Goal: Find specific page/section: Find specific page/section

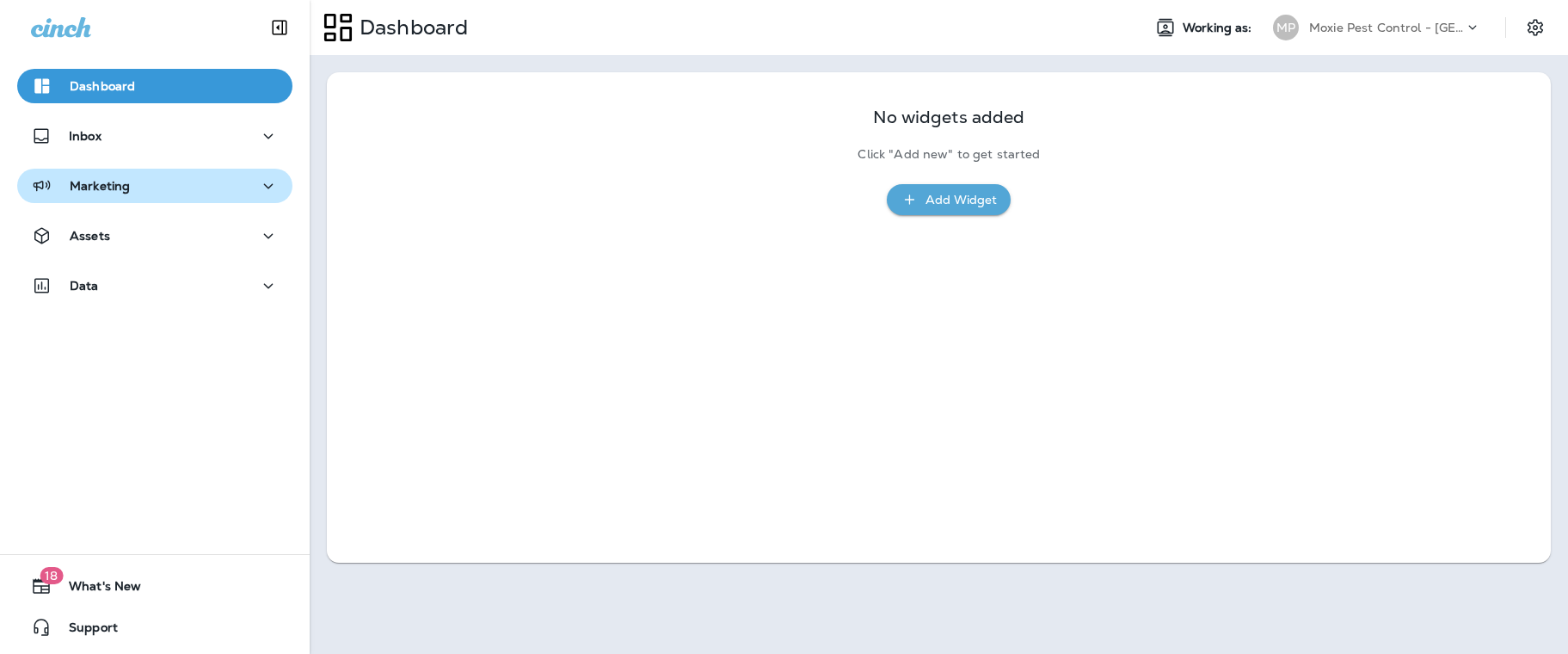
click at [121, 188] on p "Marketing" at bounding box center [99, 186] width 60 height 13
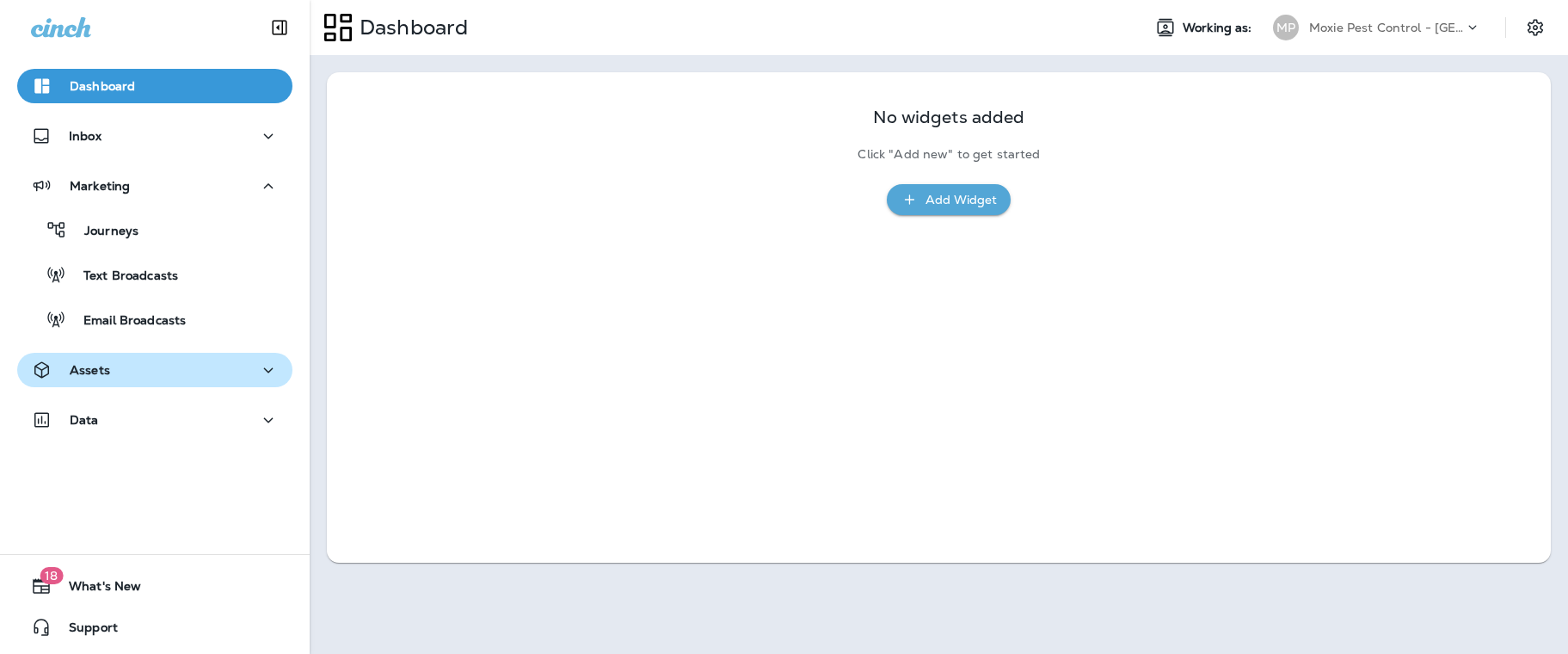
click at [92, 367] on p "Assets" at bounding box center [89, 369] width 40 height 13
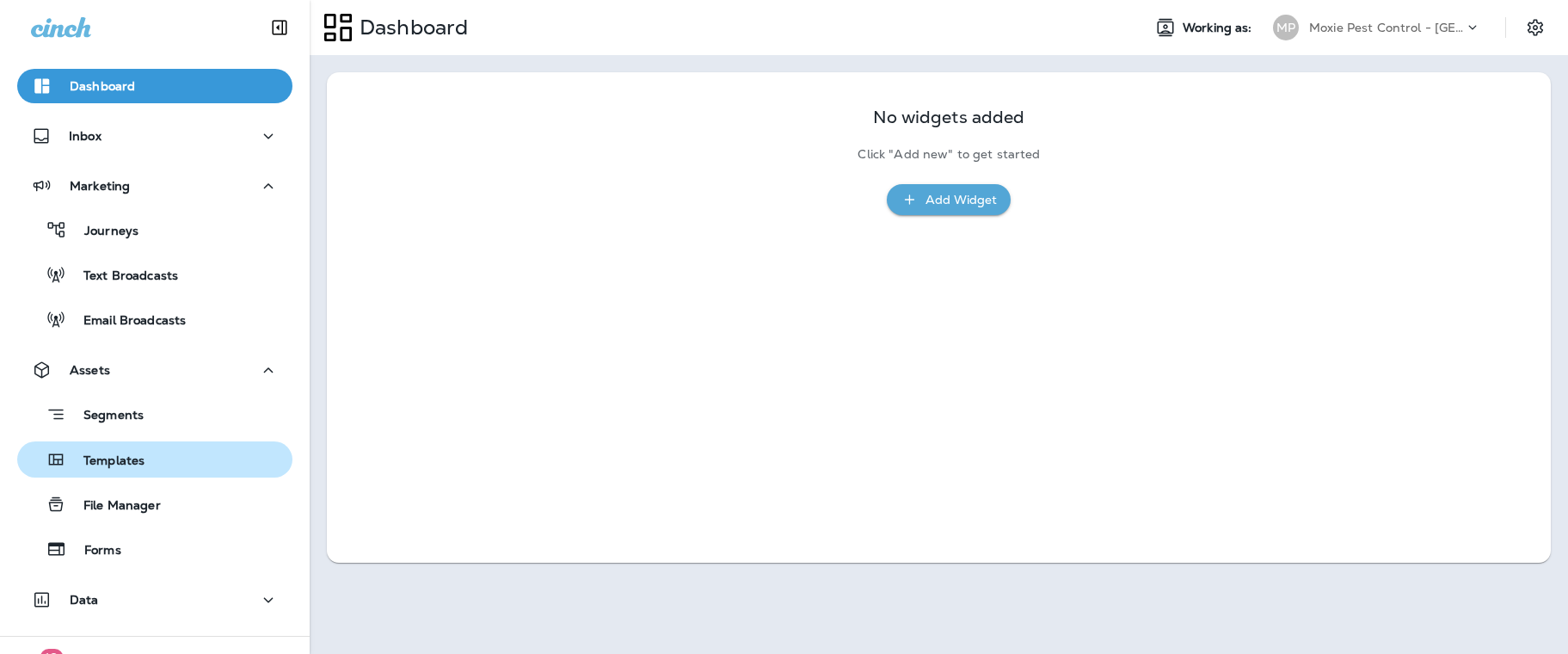
click at [129, 460] on p "Templates" at bounding box center [106, 461] width 78 height 16
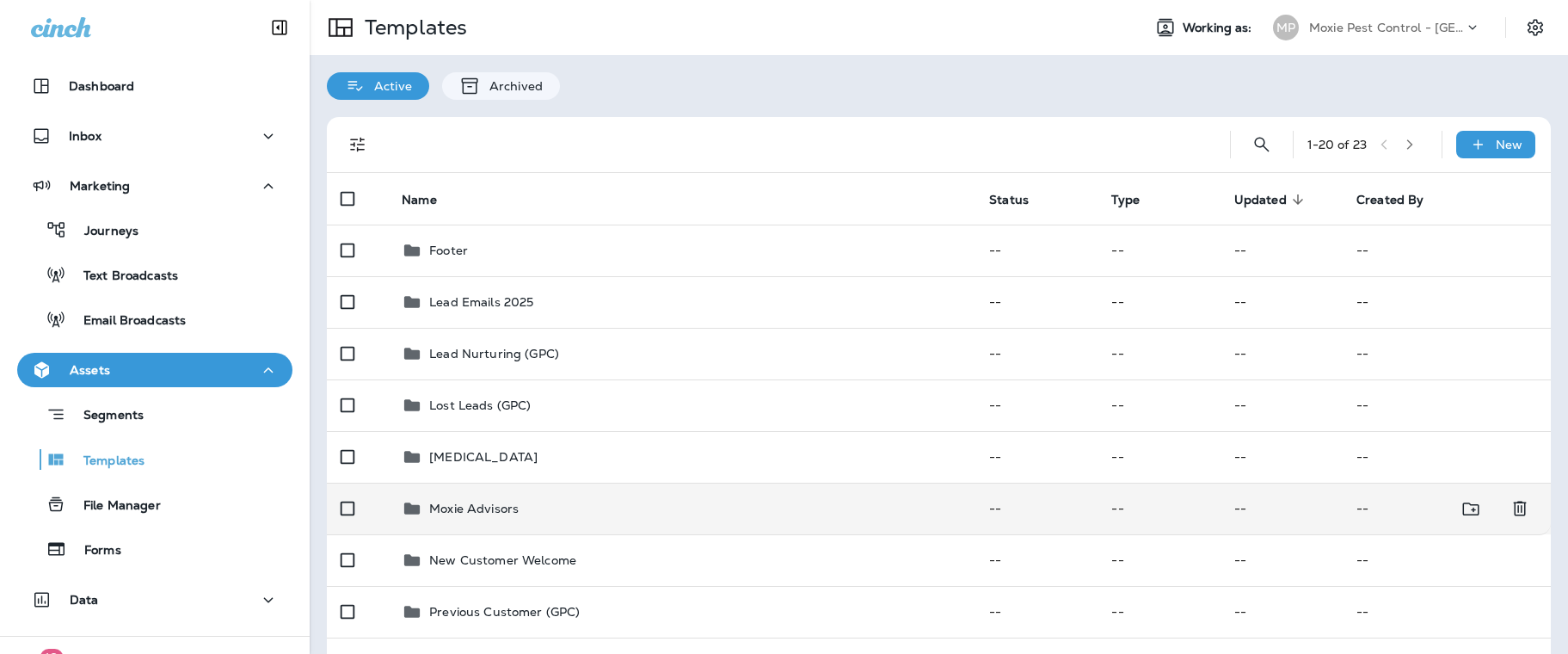
click at [489, 504] on p "Moxie Advisors" at bounding box center [474, 508] width 89 height 13
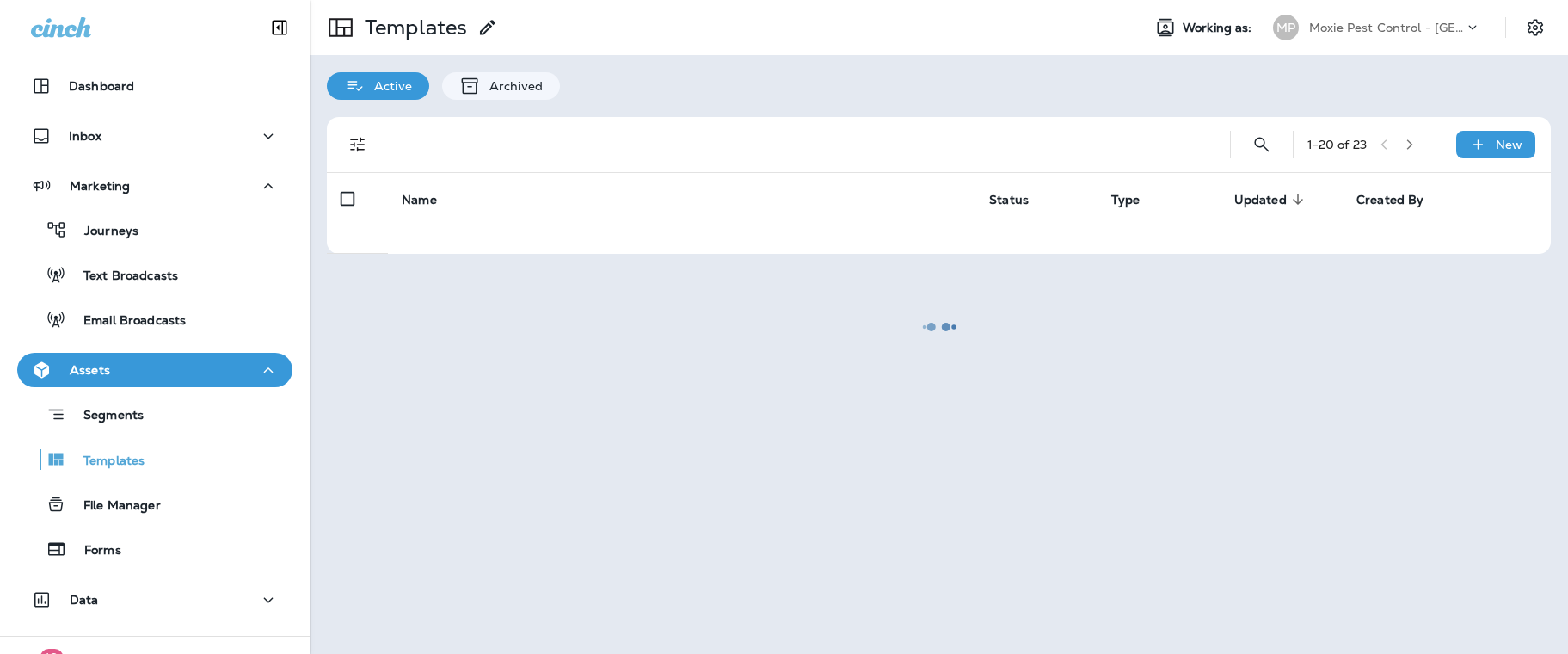
click at [489, 504] on div at bounding box center [938, 327] width 1255 height 650
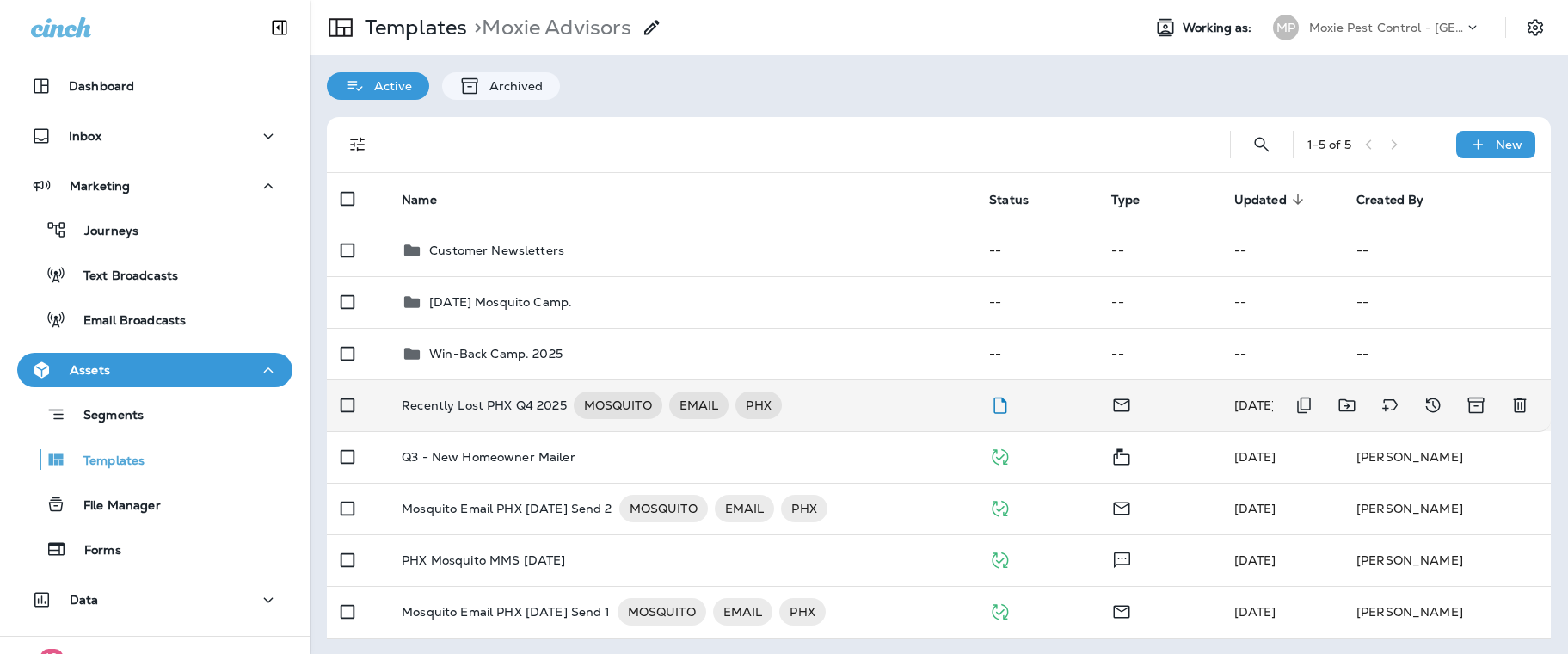
click at [502, 395] on p "Recently Lost PHX Q4 2025" at bounding box center [484, 405] width 166 height 28
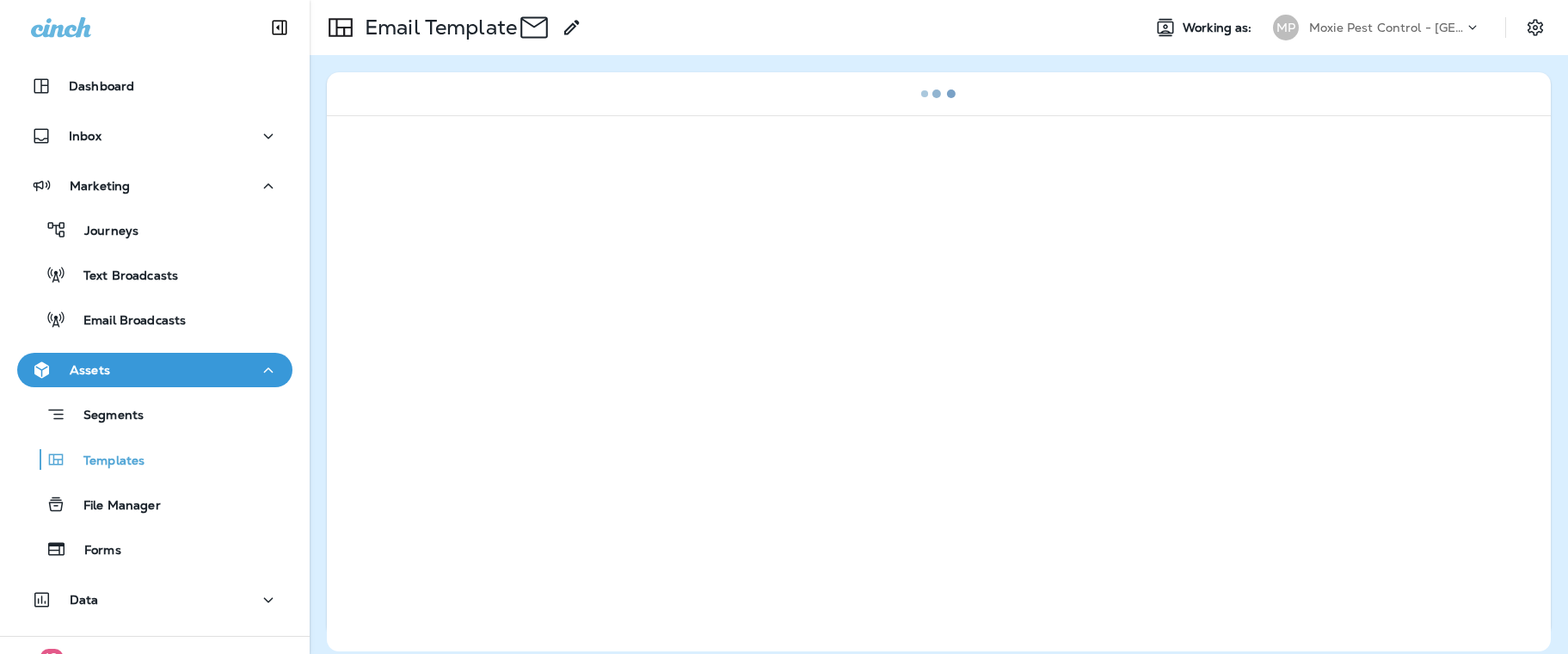
click at [502, 395] on div at bounding box center [938, 383] width 1224 height 536
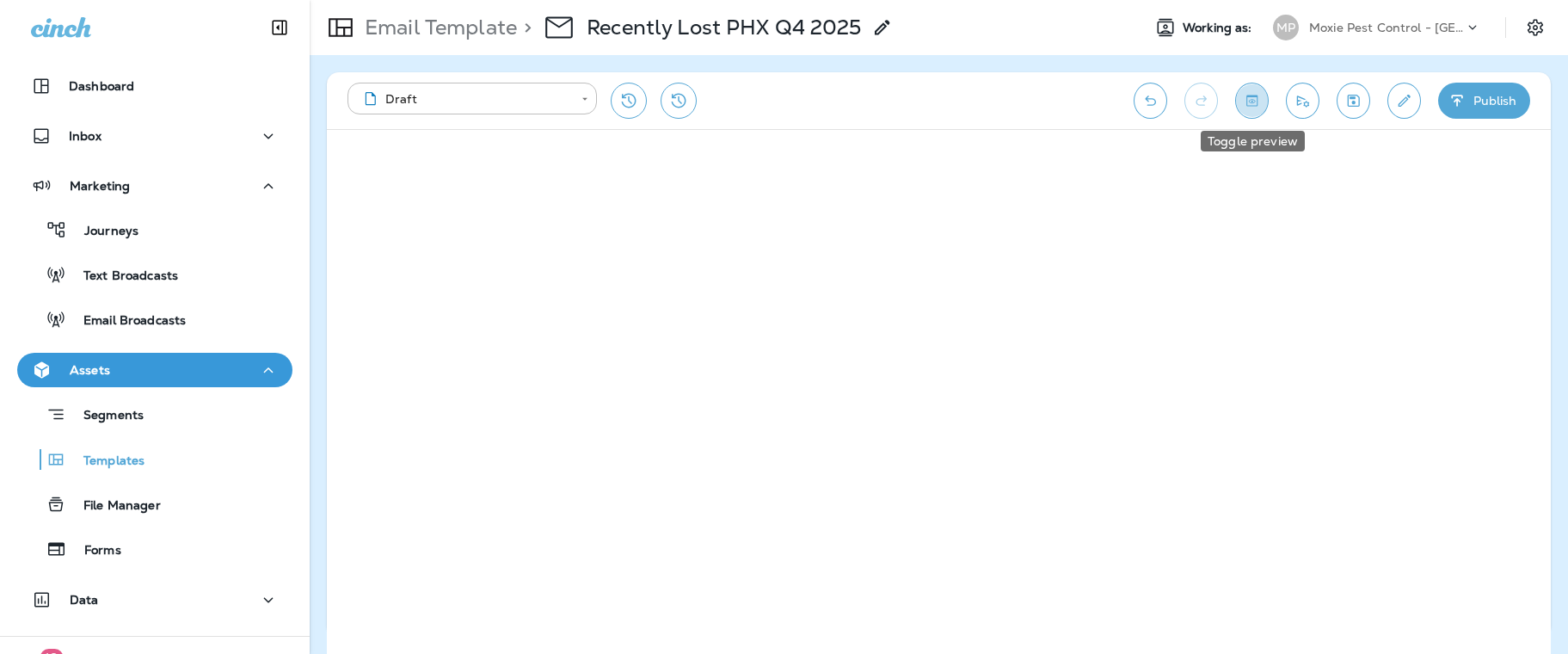
click at [1247, 104] on icon "Toggle preview" at bounding box center [1251, 101] width 18 height 17
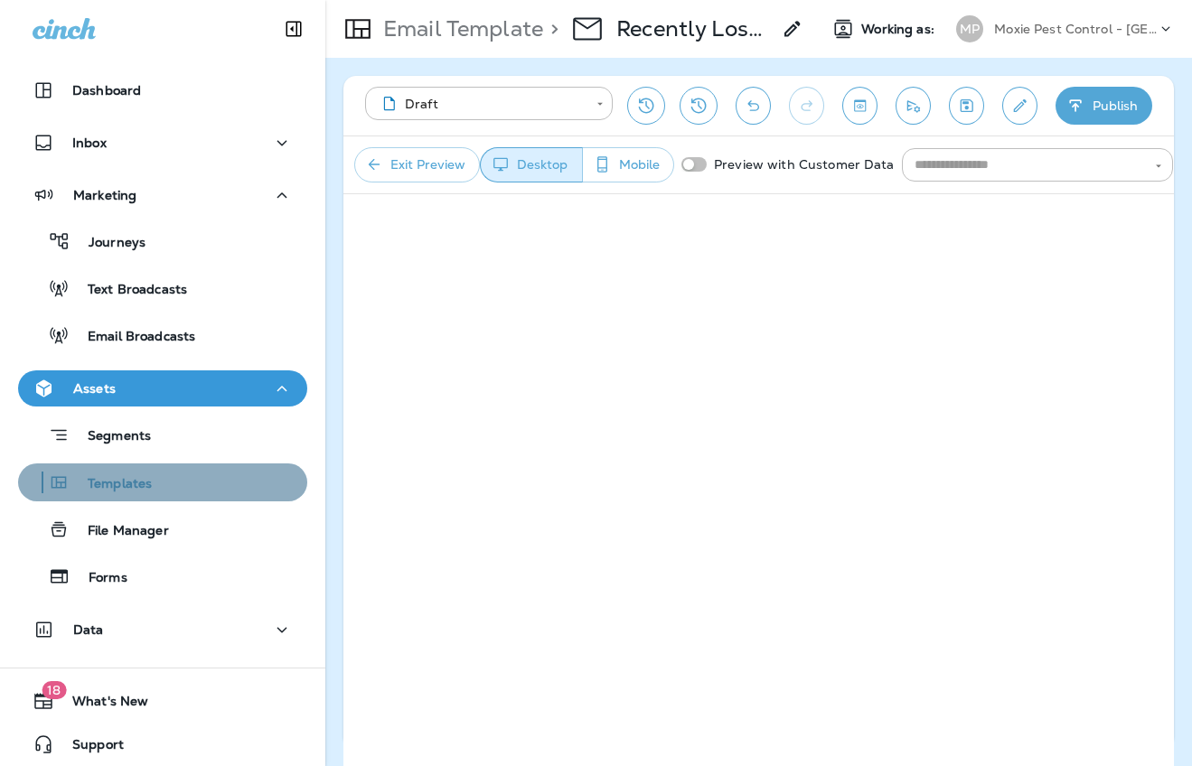
click at [106, 483] on p "Templates" at bounding box center [111, 484] width 82 height 17
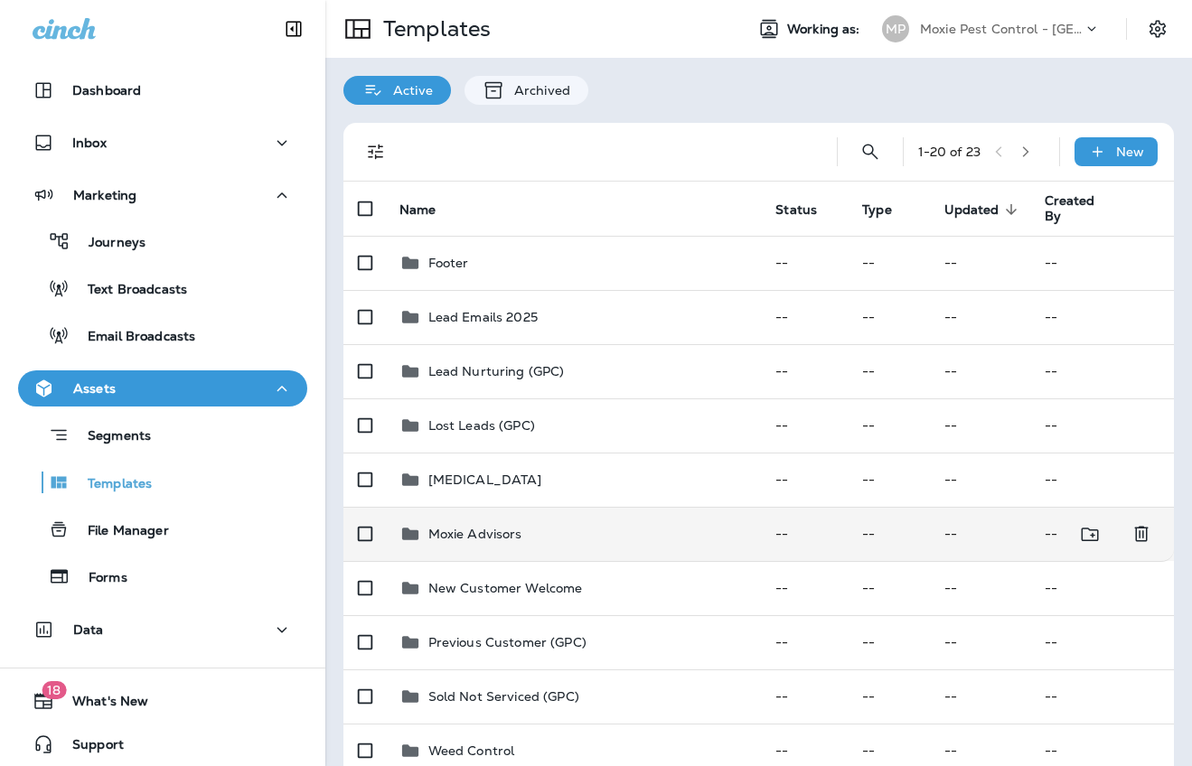
click at [484, 529] on p "Moxie Advisors" at bounding box center [475, 534] width 94 height 14
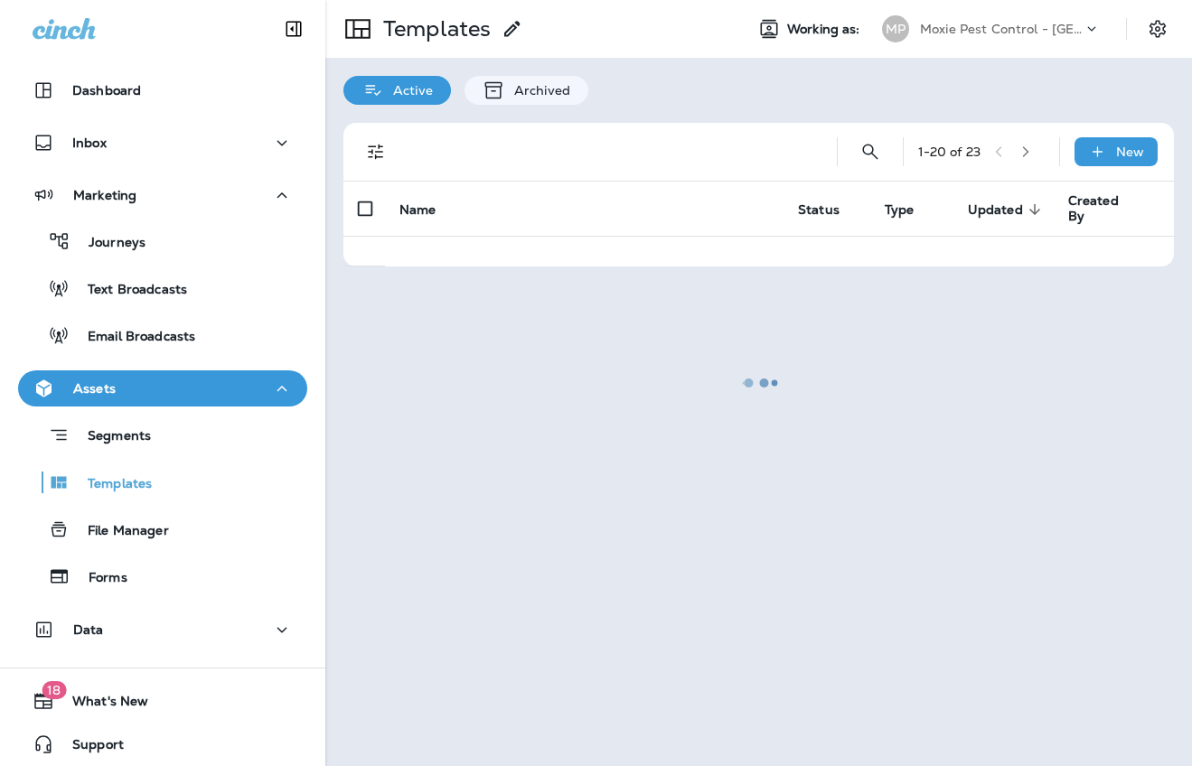
click at [484, 529] on div at bounding box center [758, 383] width 863 height 763
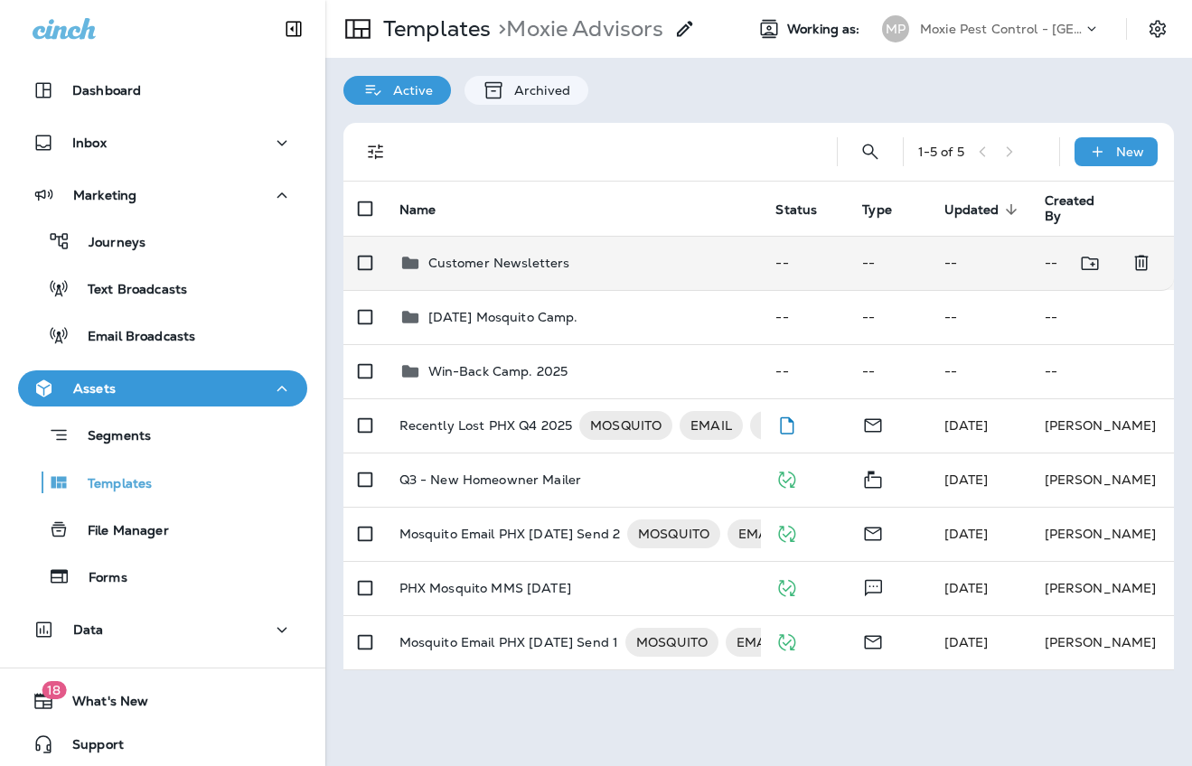
click at [509, 258] on p "Customer Newsletters" at bounding box center [499, 263] width 142 height 14
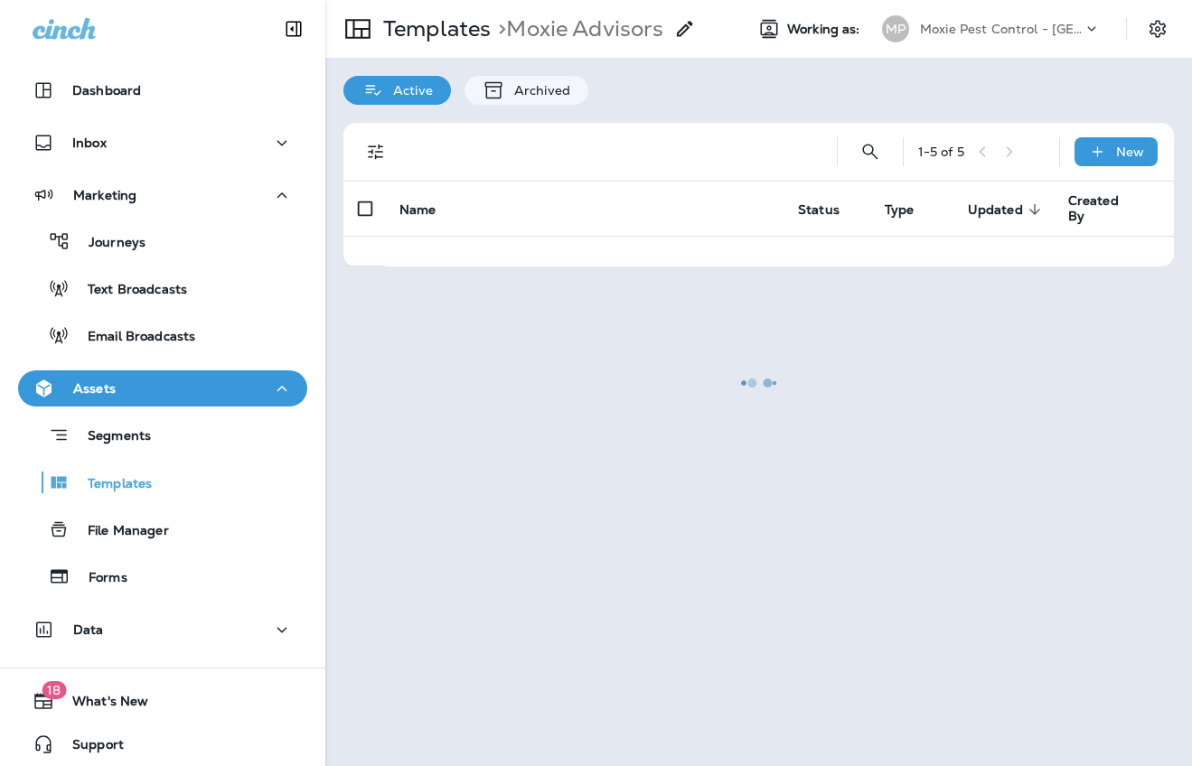
click at [509, 258] on div at bounding box center [758, 383] width 863 height 763
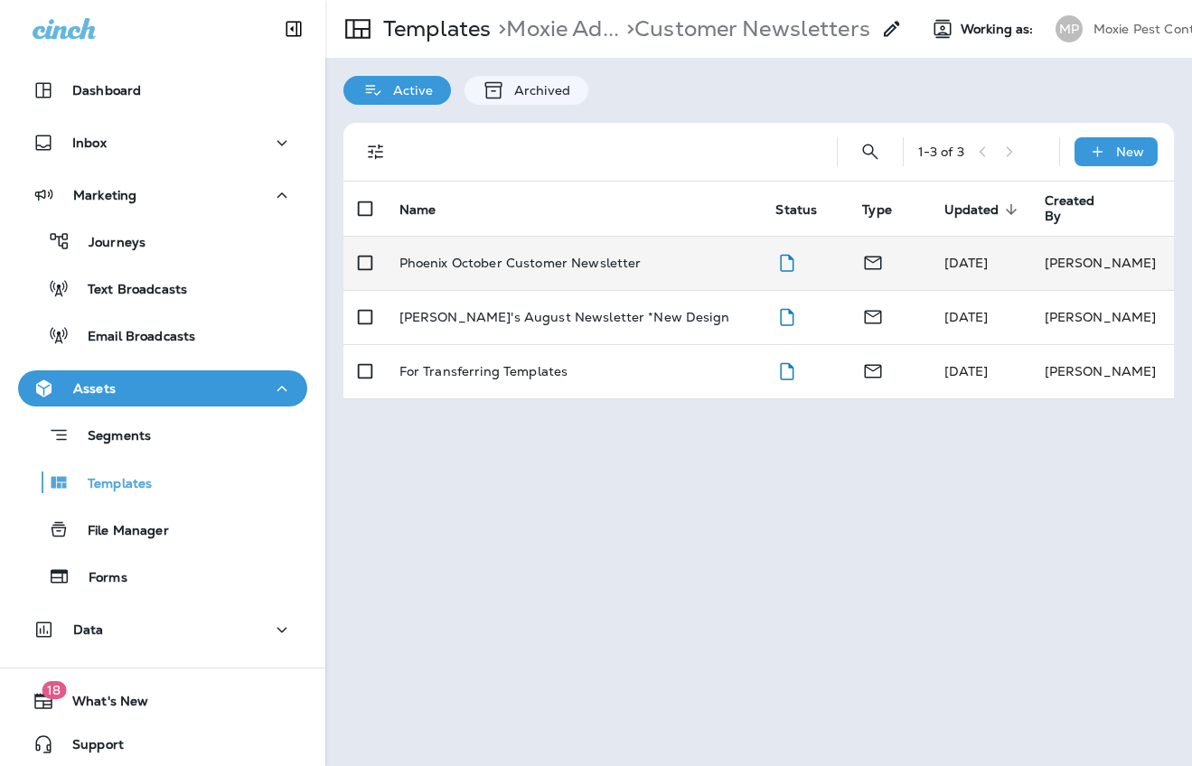
click at [504, 258] on p "Phoenix October Customer Newsletter" at bounding box center [520, 263] width 242 height 14
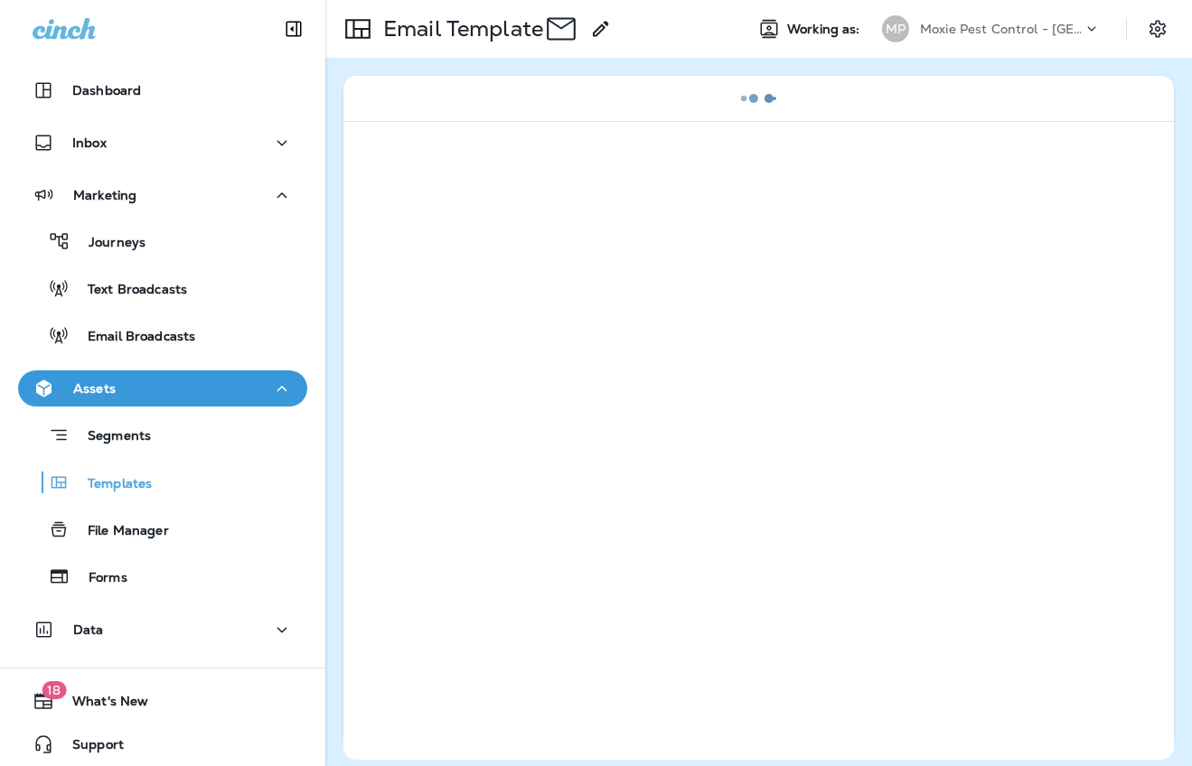
click at [504, 258] on div at bounding box center [758, 440] width 831 height 639
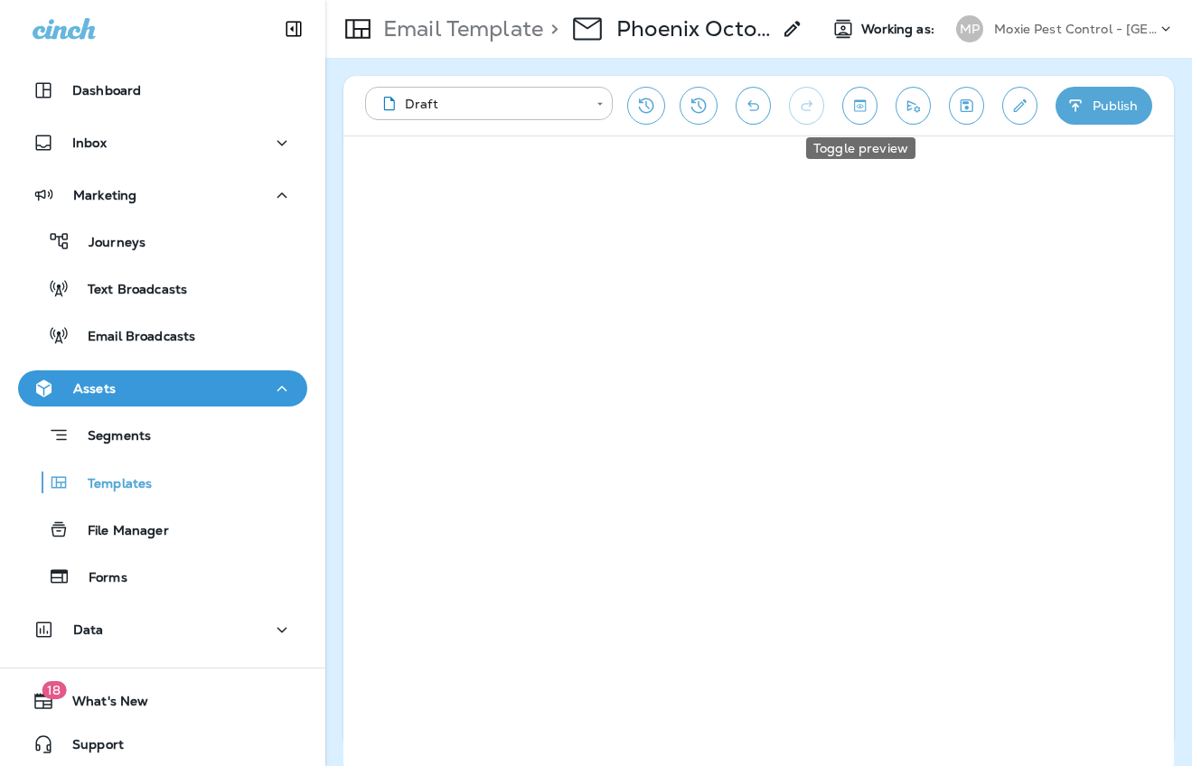
click at [864, 112] on icon "Toggle preview" at bounding box center [860, 106] width 19 height 18
